Goal: Answer question/provide support: Share knowledge or assist other users

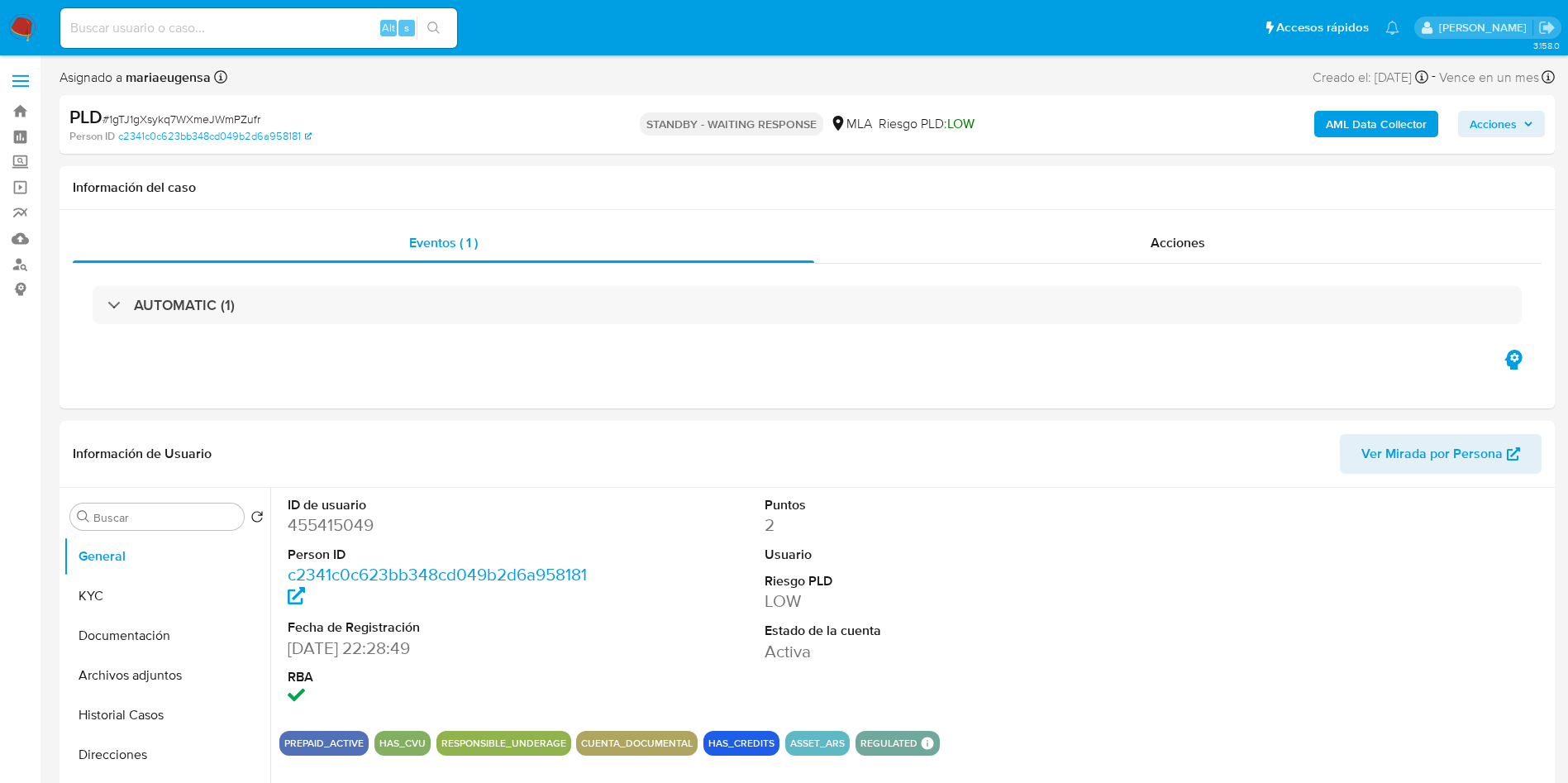
select select "10"
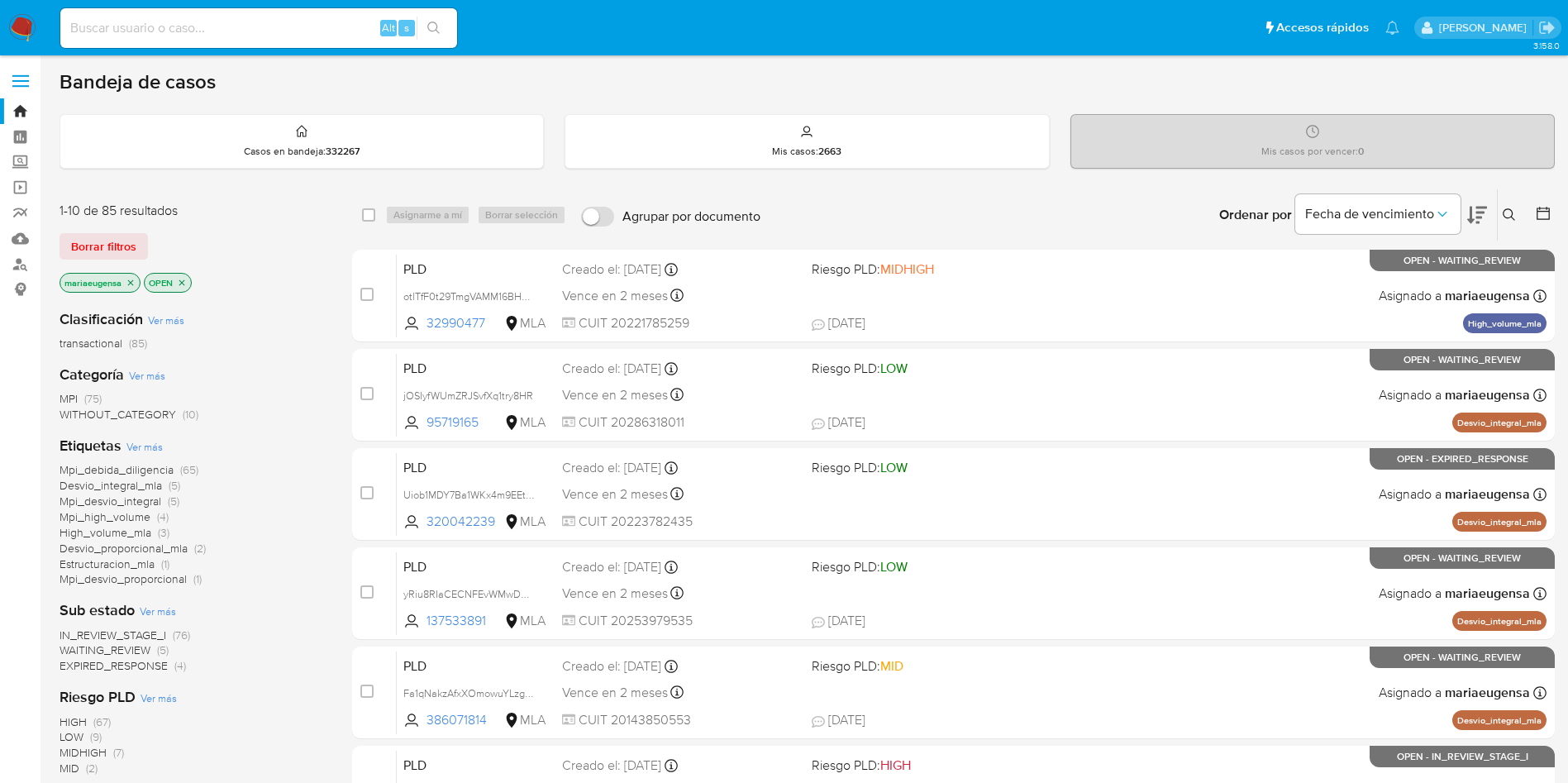
click at [170, 33] on input at bounding box center [258, 28] width 396 height 21
paste input "Vgt9IVhmeUmEA0ReQJAgVDEx"
type input "Vgt9IVhmeUmEA0ReQJAgVDEx"
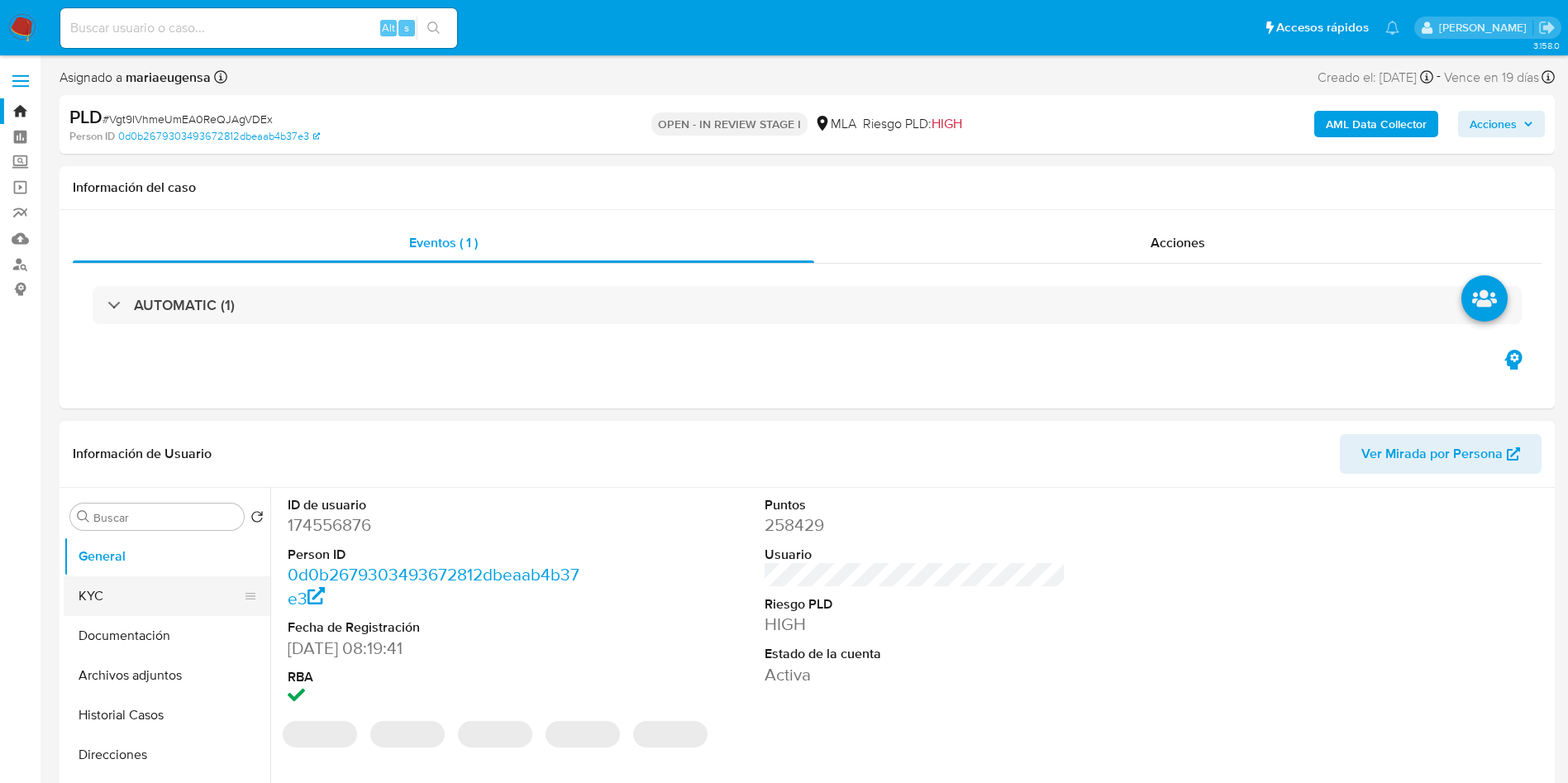
select select "10"
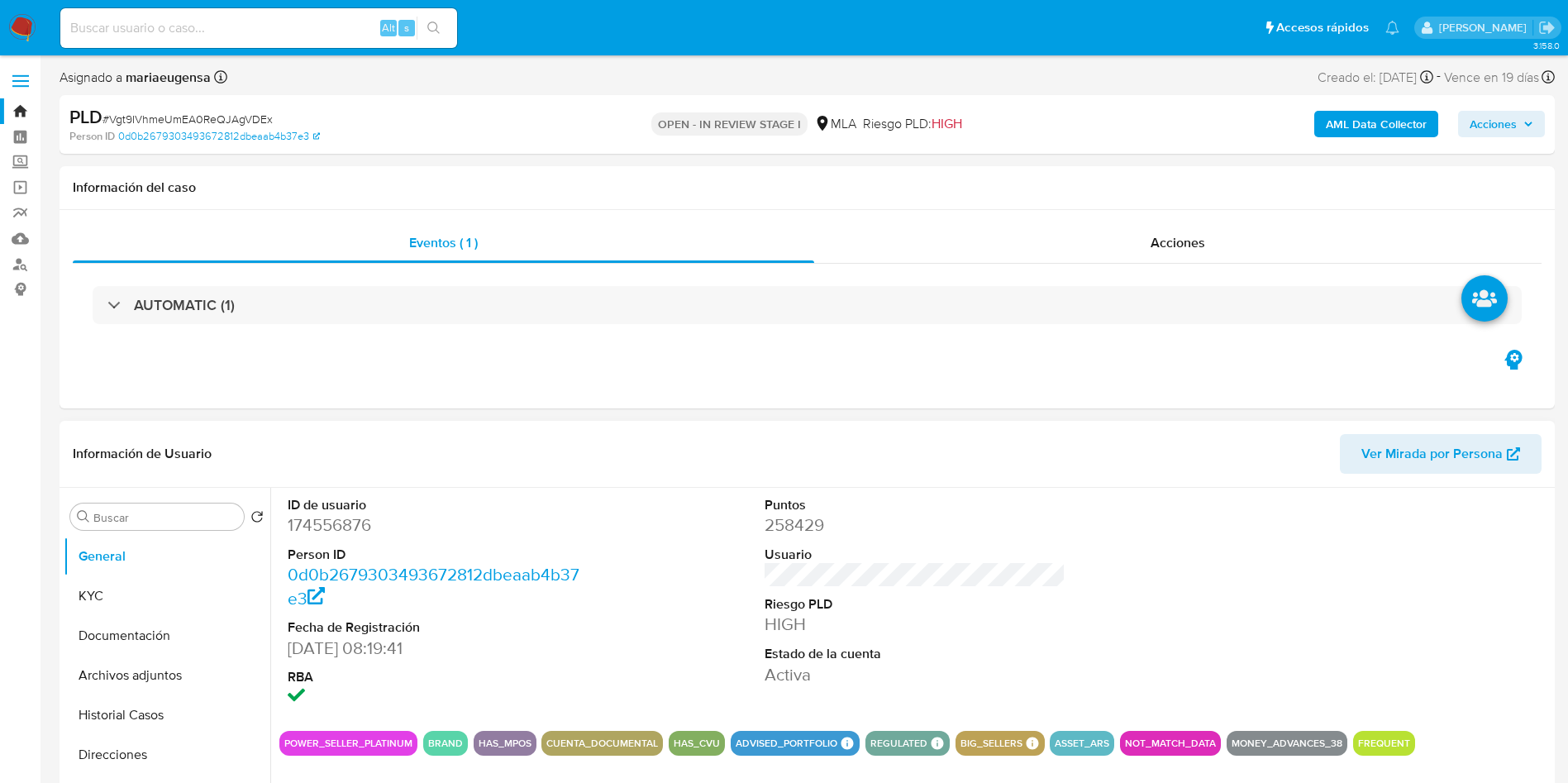
click at [324, 528] on dd "174556876" at bounding box center [438, 525] width 301 height 23
copy dd "174556876"
click at [348, 528] on dd "174556876" at bounding box center [438, 525] width 301 height 23
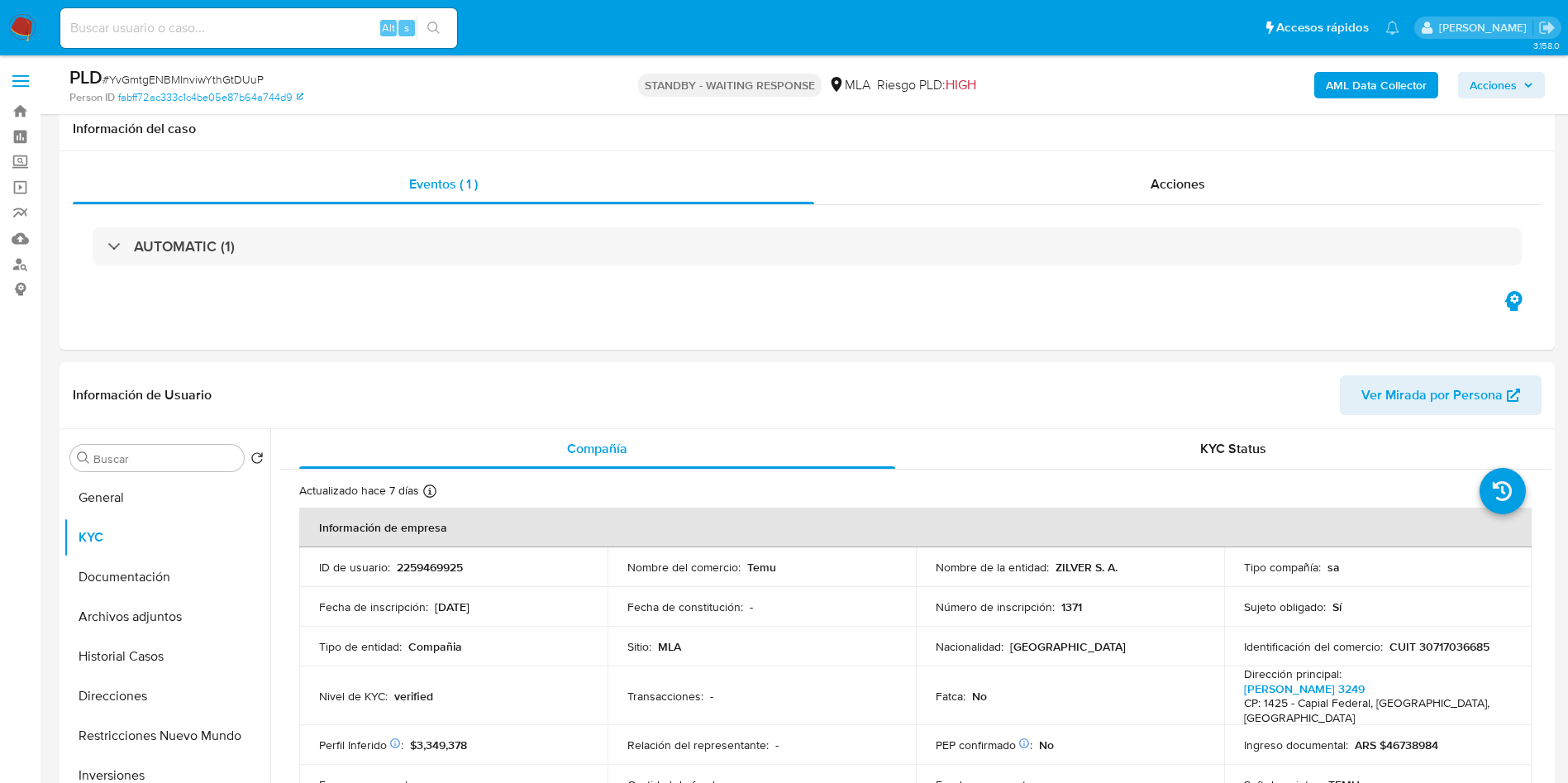
select select "10"
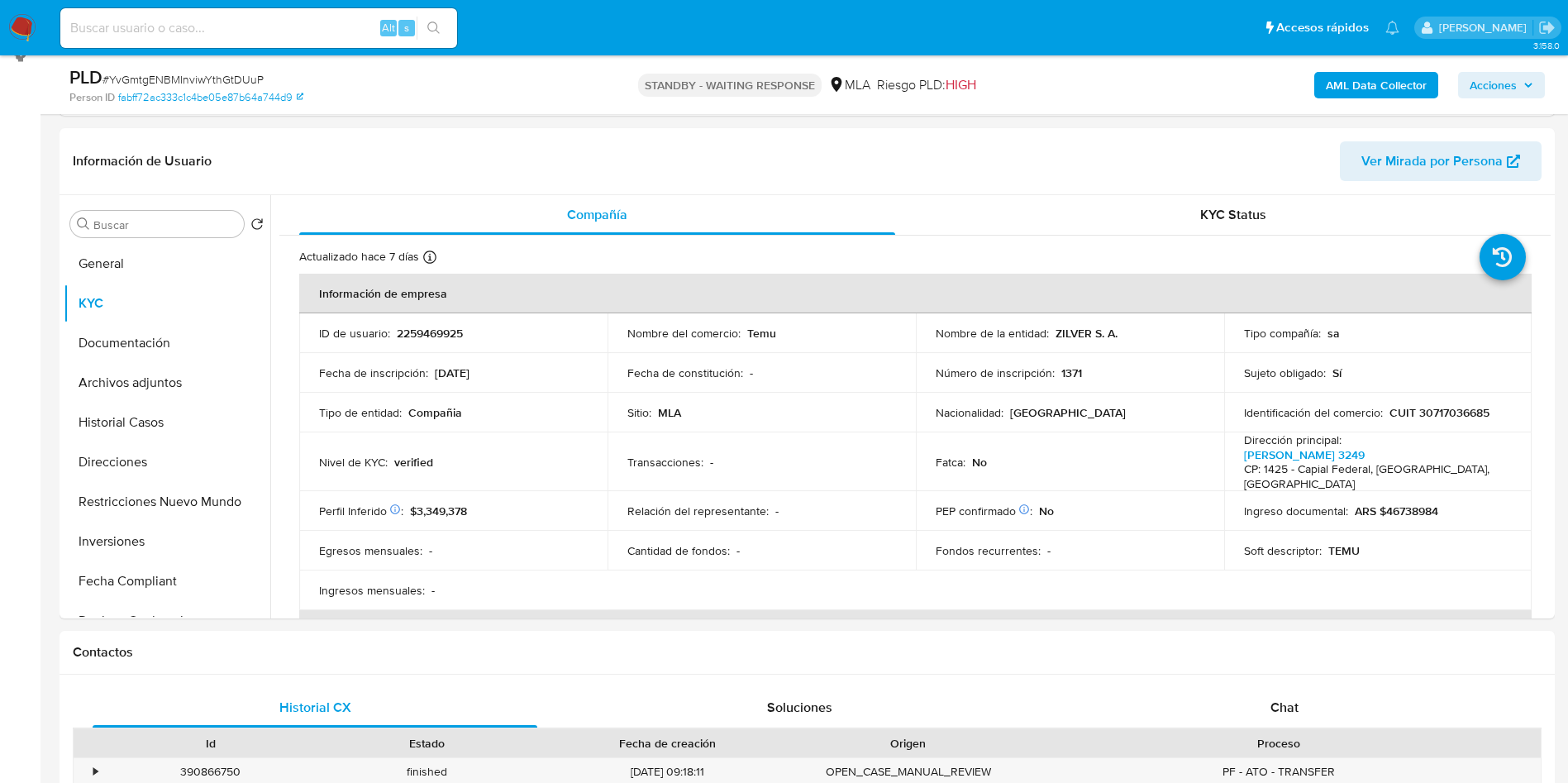
scroll to position [248, 0]
